Goal: Transaction & Acquisition: Purchase product/service

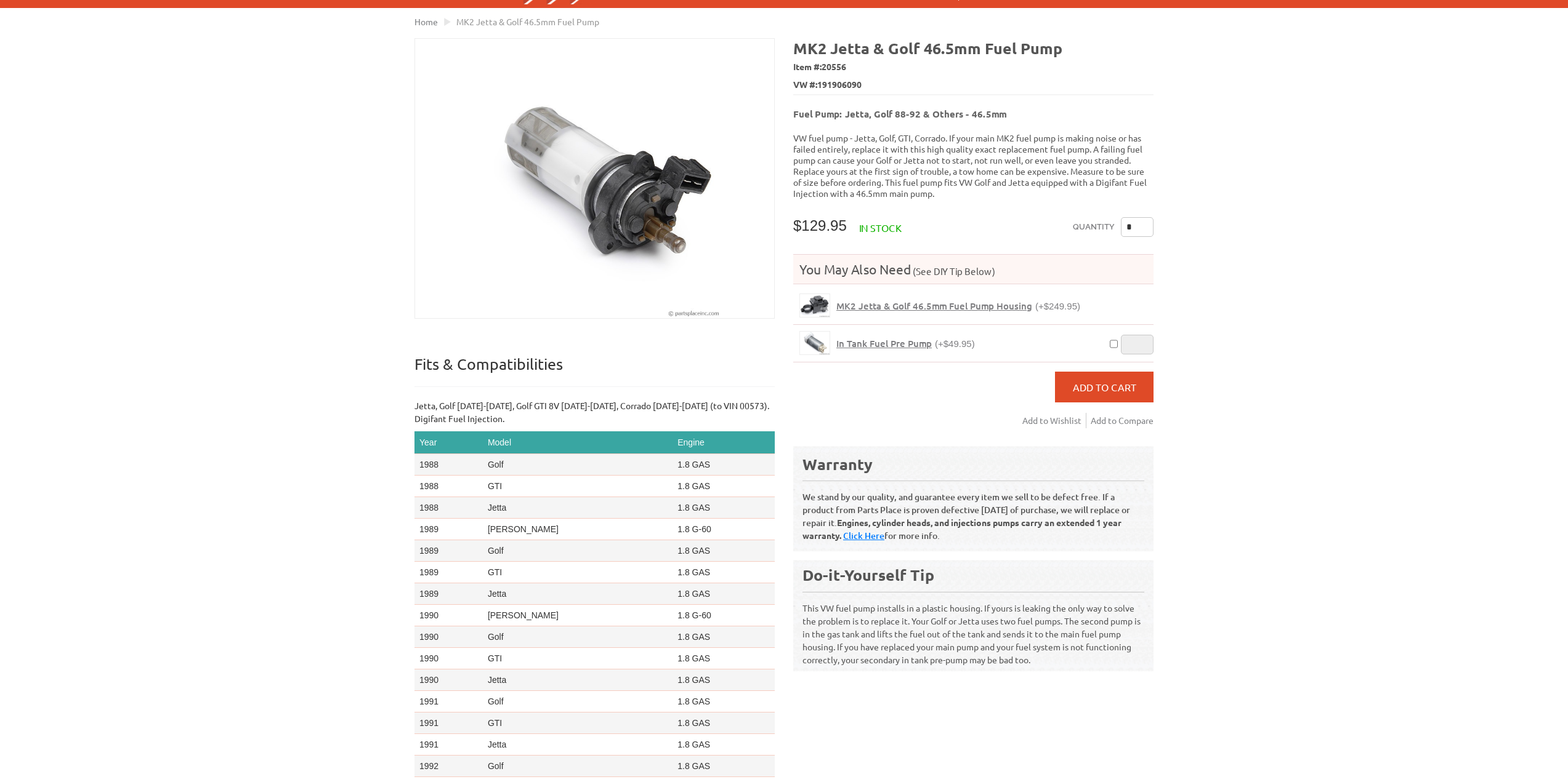
scroll to position [185, 0]
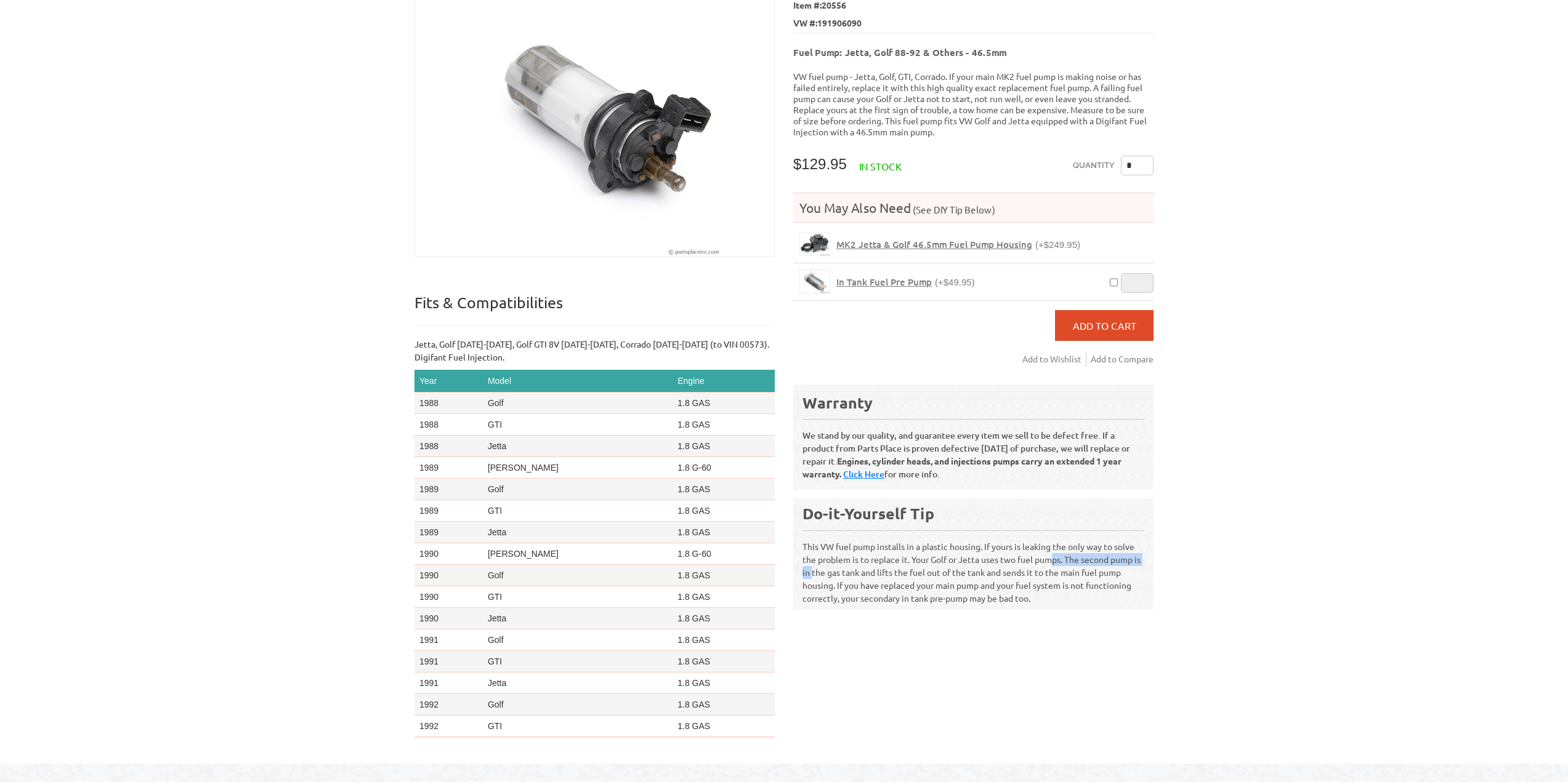
drag, startPoint x: 939, startPoint y: 561, endPoint x: 1041, endPoint y: 563, distance: 102.0
click at [1041, 563] on p "This VW fuel pump installs in a plastic housing. If yours is leaking the only w…" at bounding box center [974, 568] width 342 height 75
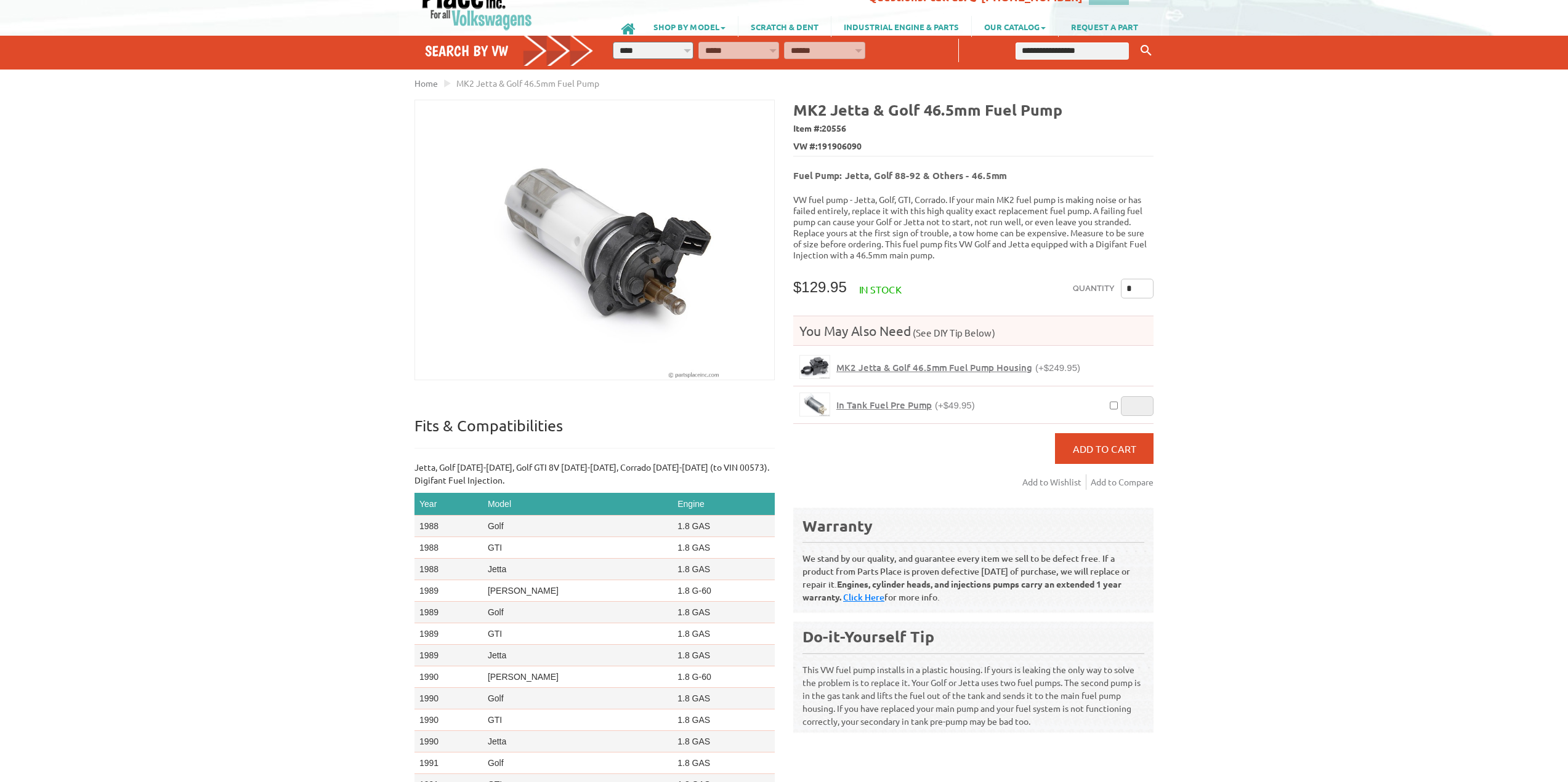
scroll to position [0, 0]
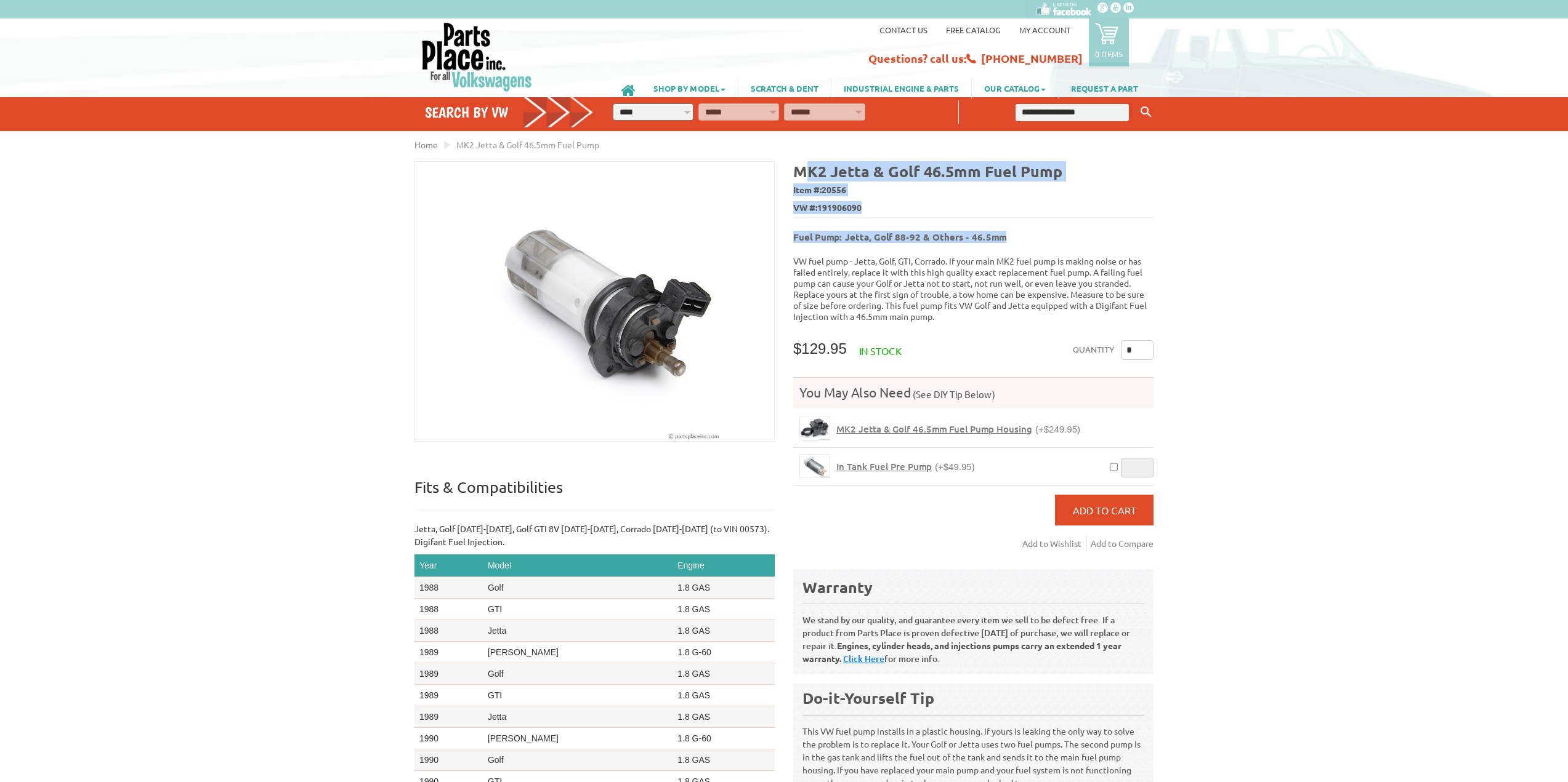
drag, startPoint x: 884, startPoint y: 172, endPoint x: 1112, endPoint y: 219, distance: 232.8
click at [1112, 219] on div "MK2 Jetta & Golf 46.5mm Fuel Pump Item #: 20556 VW #: 191906090 Fuel Pump: Jett…" at bounding box center [969, 492] width 370 height 663
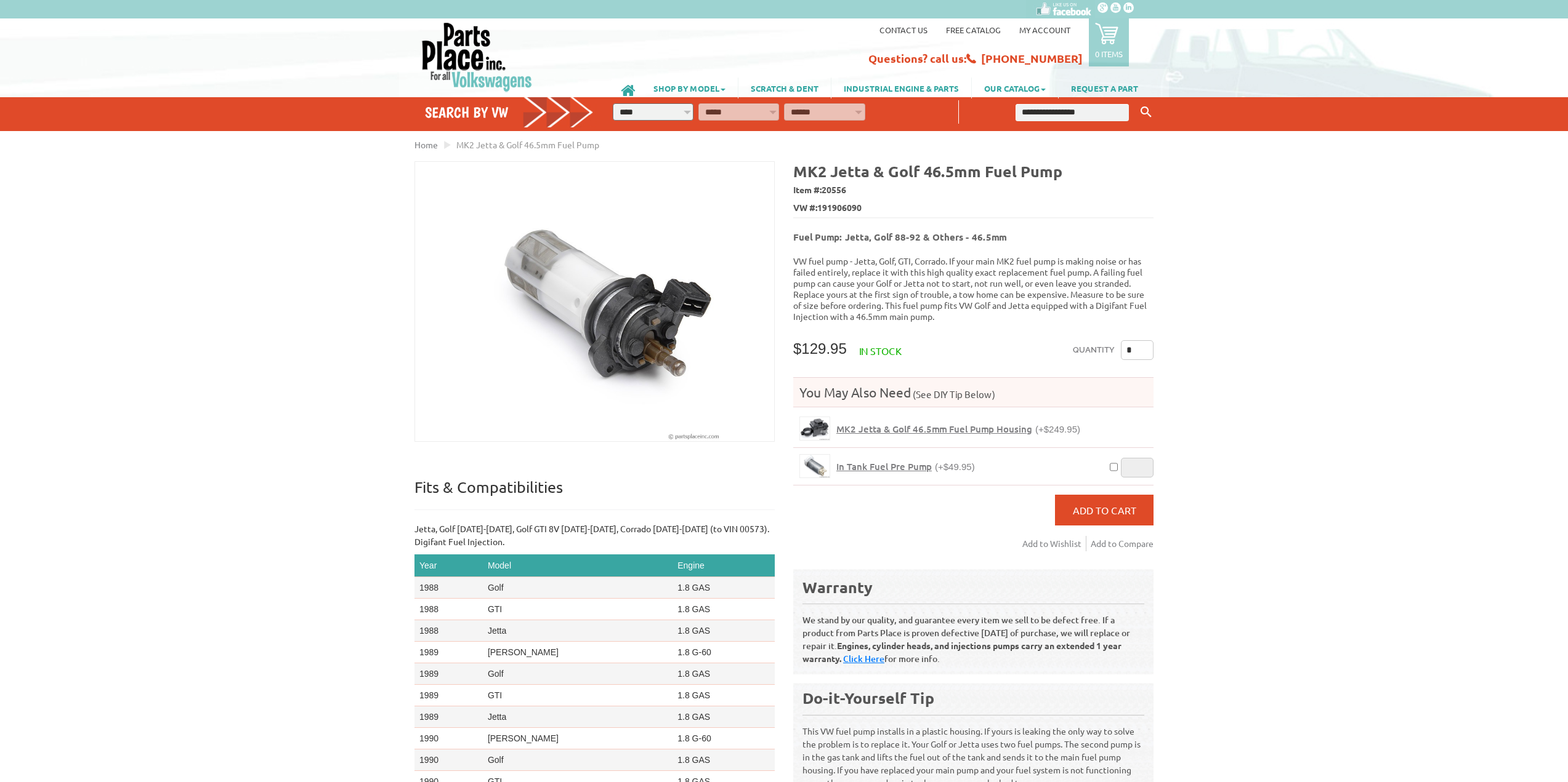
click at [1102, 268] on p "VW fuel pump - Jetta, Golf, GTI, Corrado. If your main MK2 fuel pump is making …" at bounding box center [973, 288] width 361 height 66
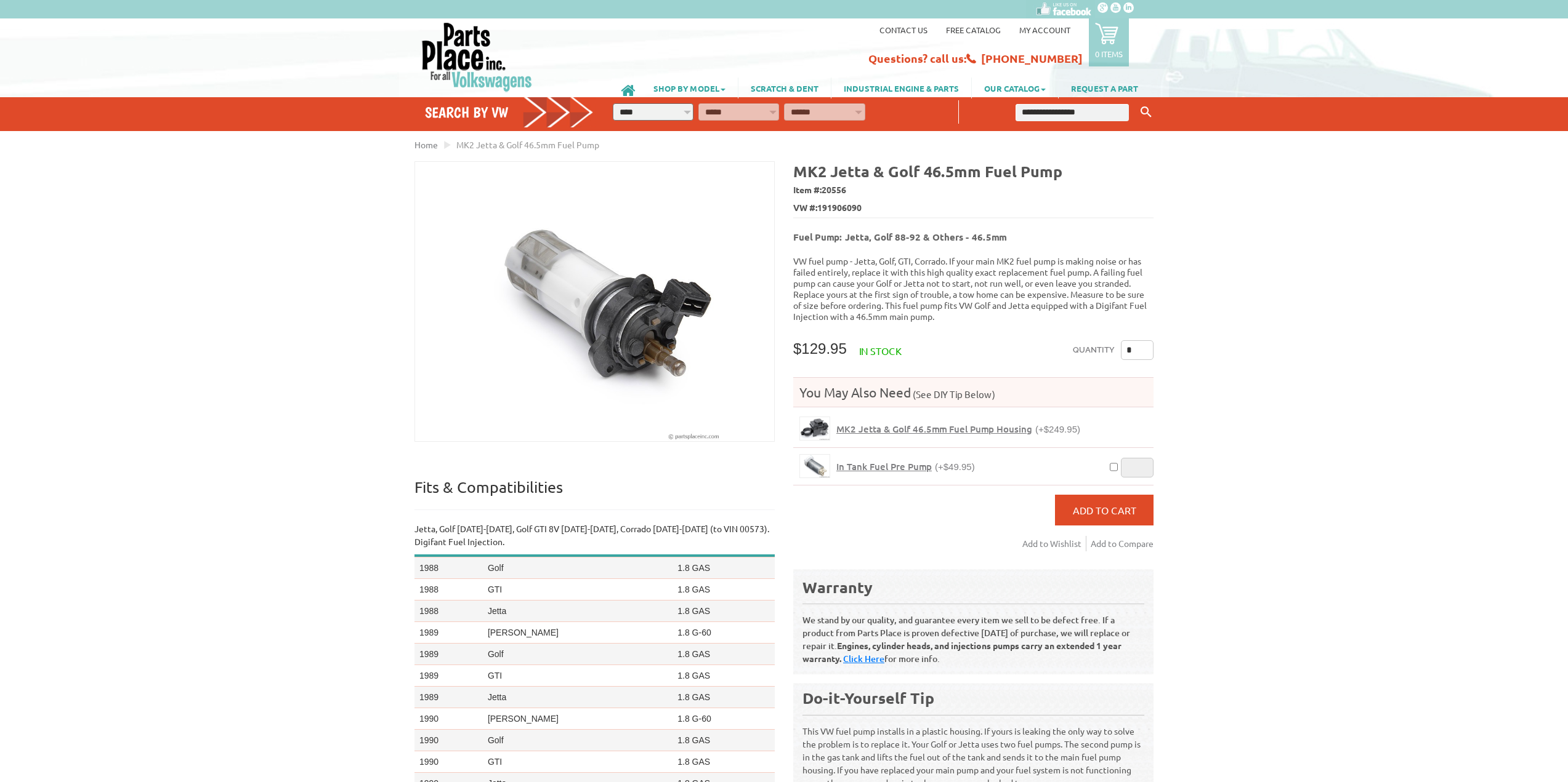
click at [305, 306] on div "VW Diesel Engine Parts Diesel Cylinder Heads and Parts Diesel Timing Belts, Ten…" at bounding box center [784, 474] width 1568 height 949
drag, startPoint x: 832, startPoint y: 279, endPoint x: 970, endPoint y: 287, distance: 138.2
click at [995, 296] on p "VW fuel pump - Jetta, Golf, GTI, Corrado. If your main MK2 fuel pump is making …" at bounding box center [973, 288] width 361 height 66
click at [966, 286] on p "VW fuel pump - Jetta, Golf, GTI, Corrado. If your main MK2 fuel pump is making …" at bounding box center [973, 288] width 361 height 66
click at [962, 284] on p "VW fuel pump - Jetta, Golf, GTI, Corrado. If your main MK2 fuel pump is making …" at bounding box center [973, 288] width 361 height 66
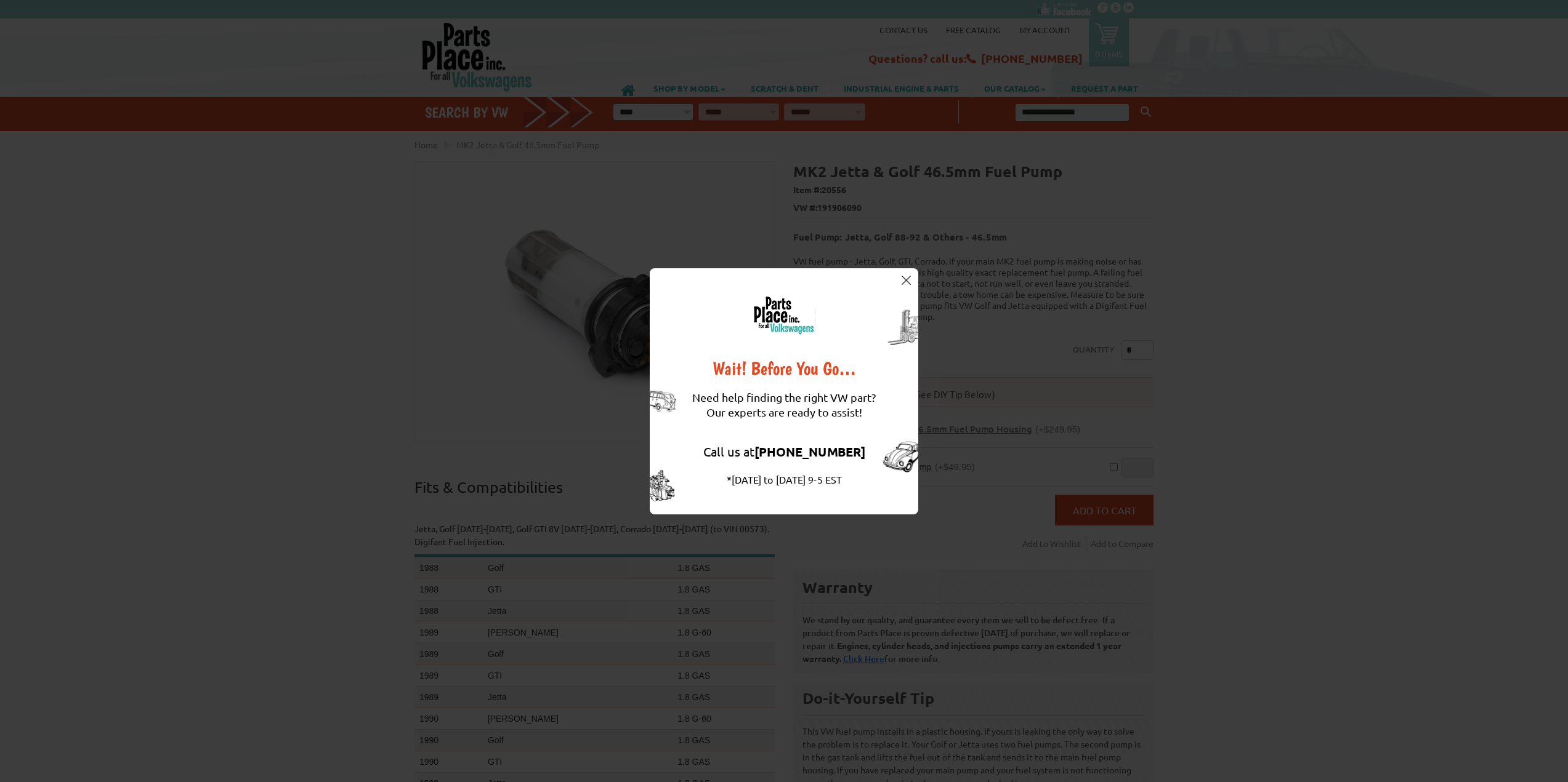
click at [905, 284] on img at bounding box center [906, 279] width 9 height 9
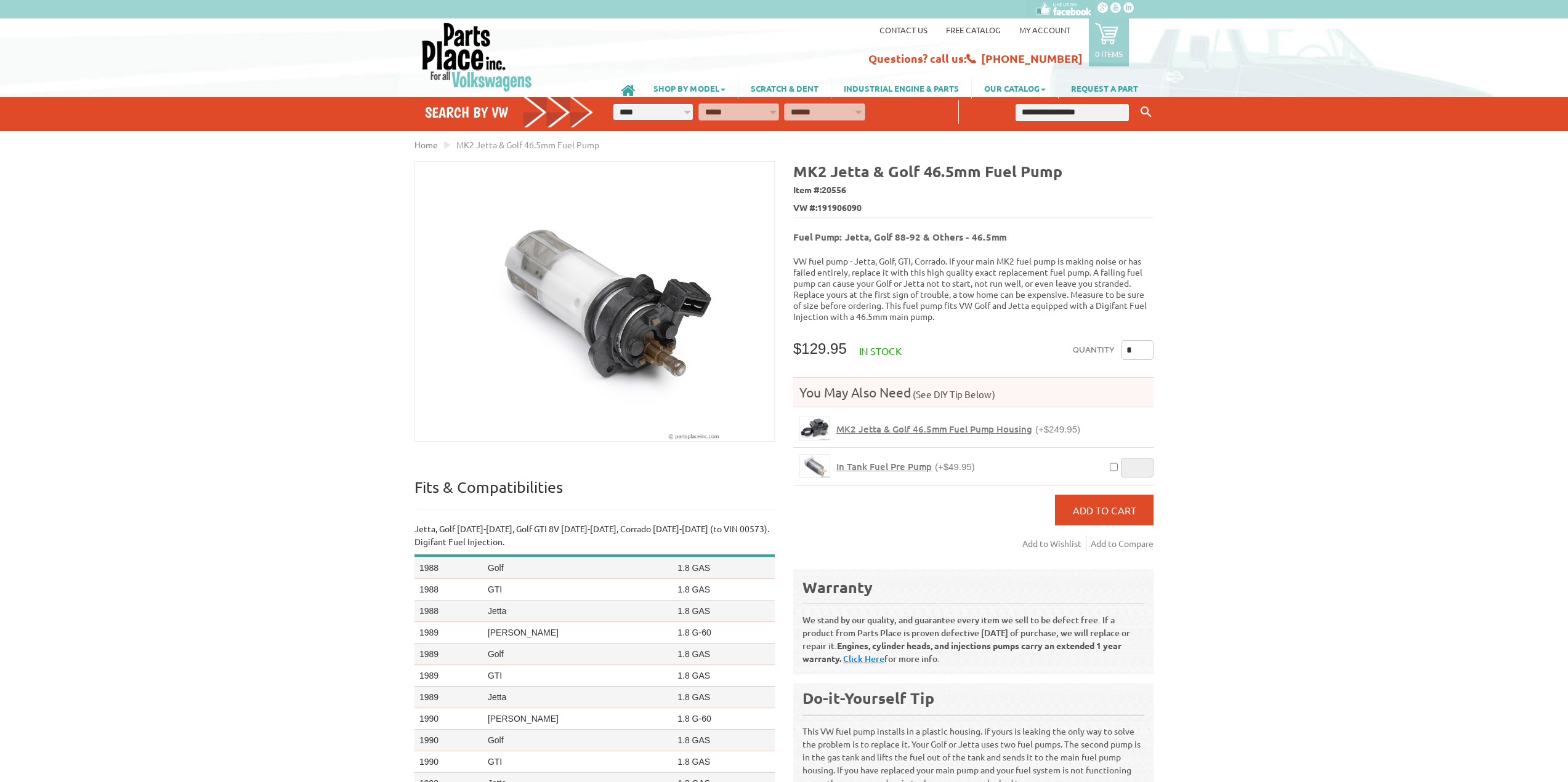
drag, startPoint x: 1421, startPoint y: 290, endPoint x: 863, endPoint y: 288, distance: 558.0
click at [1420, 291] on div "VW Diesel Engine Parts Diesel Cylinder Heads and Parts Diesel Timing Belts, Ten…" at bounding box center [784, 474] width 1568 height 949
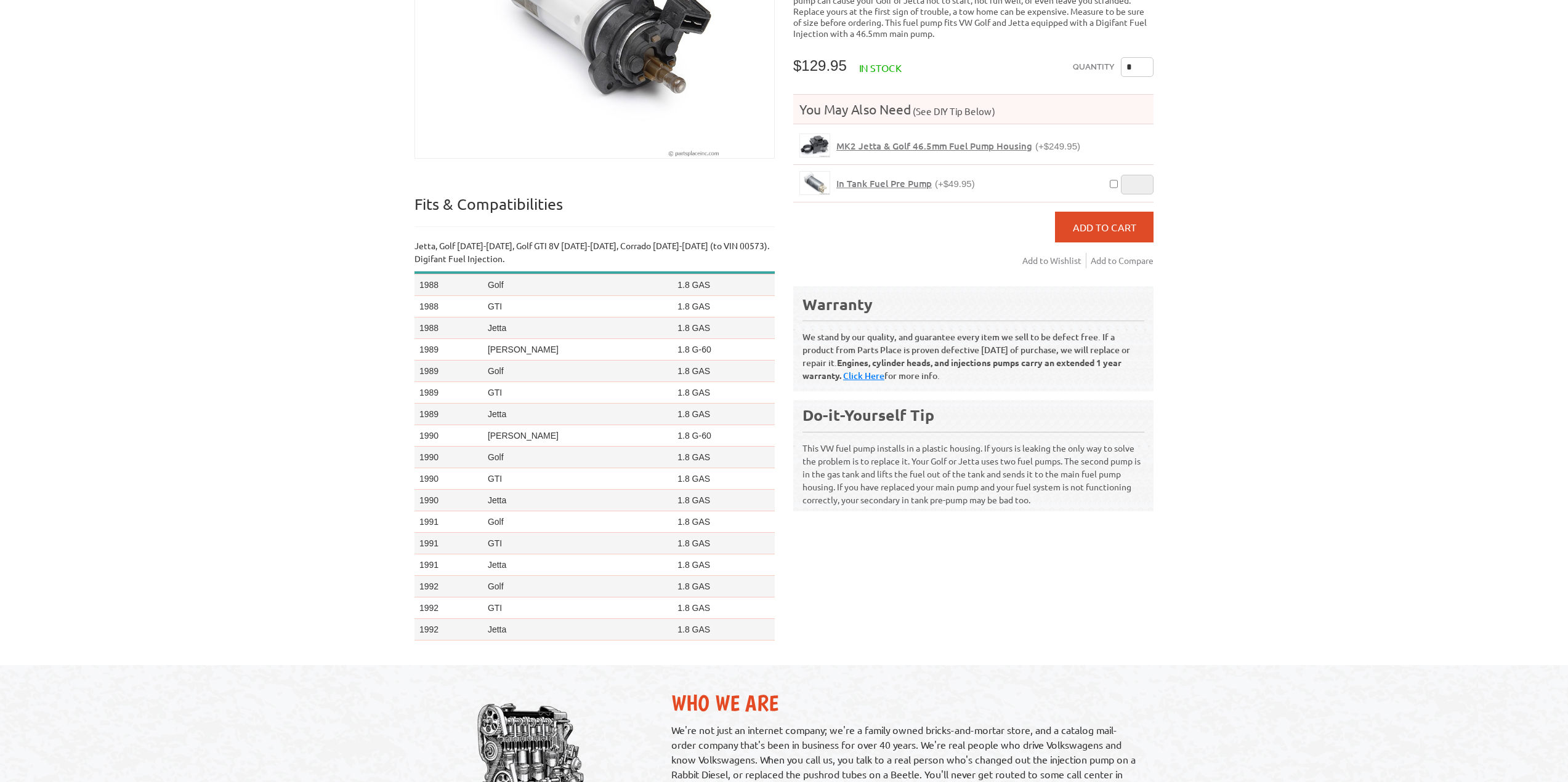
scroll to position [37, 0]
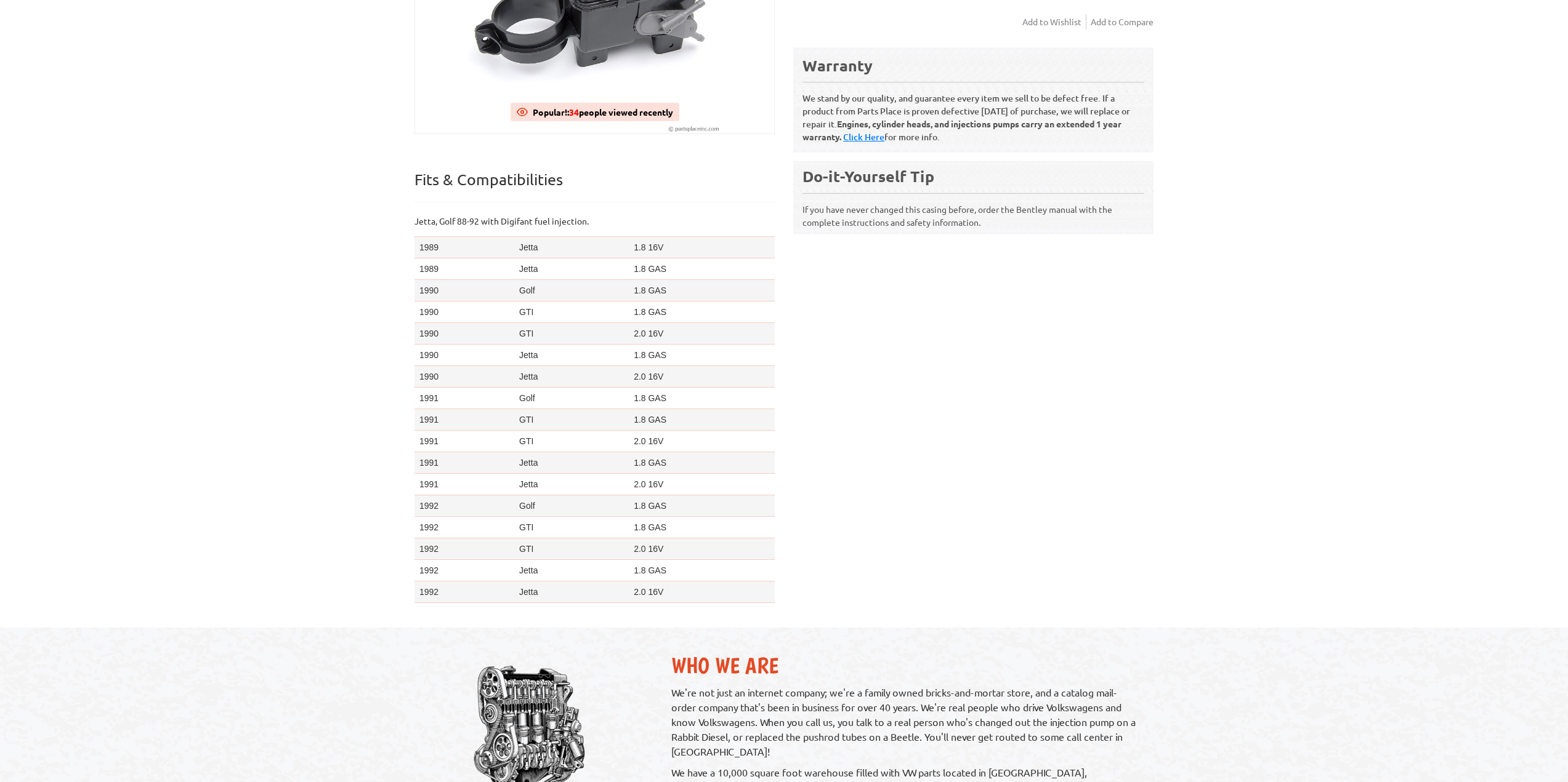
scroll to position [123, 0]
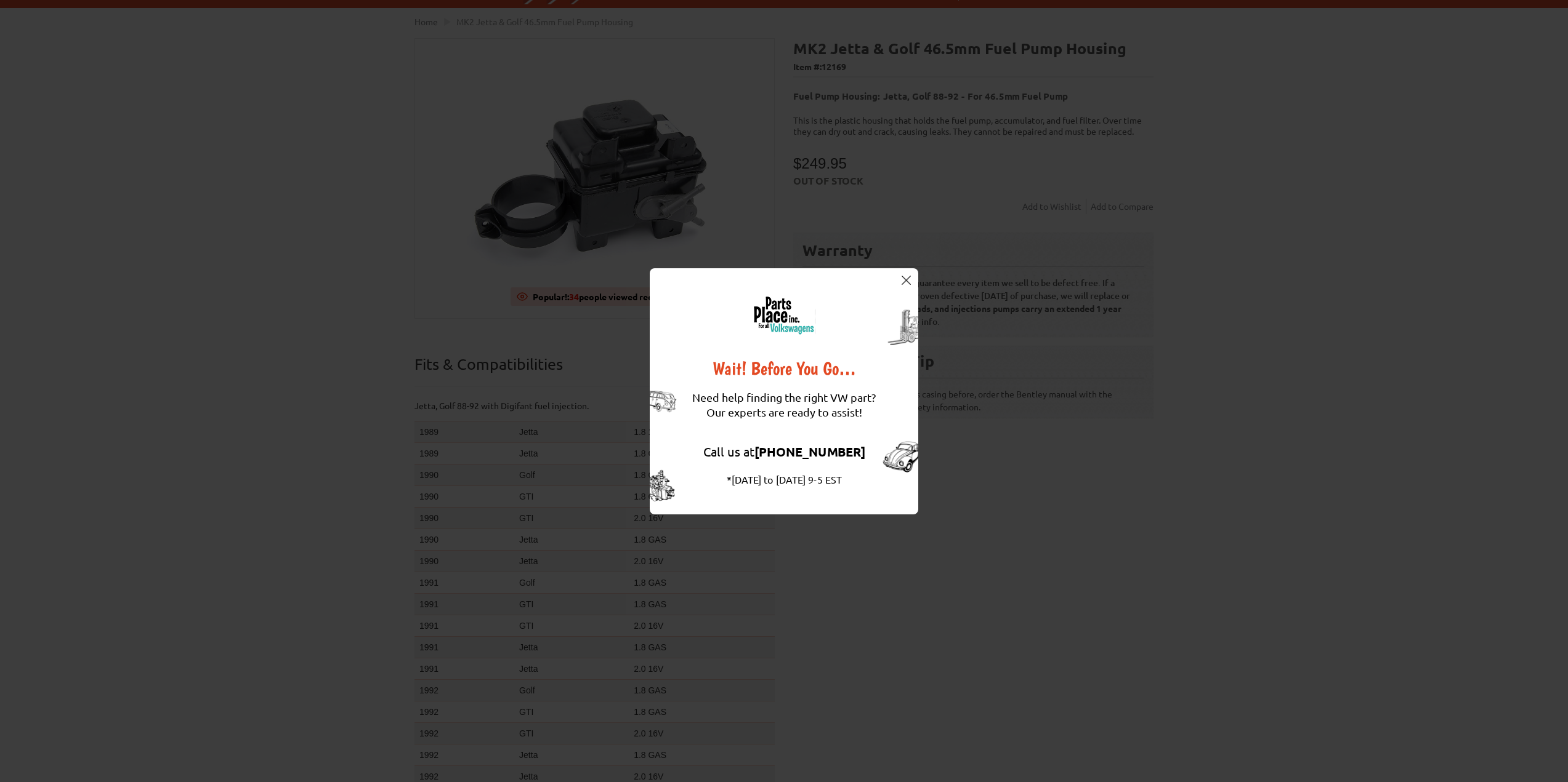
drag, startPoint x: 289, startPoint y: 56, endPoint x: 296, endPoint y: 50, distance: 9.2
